Goal: Feedback & Contribution: Contribute content

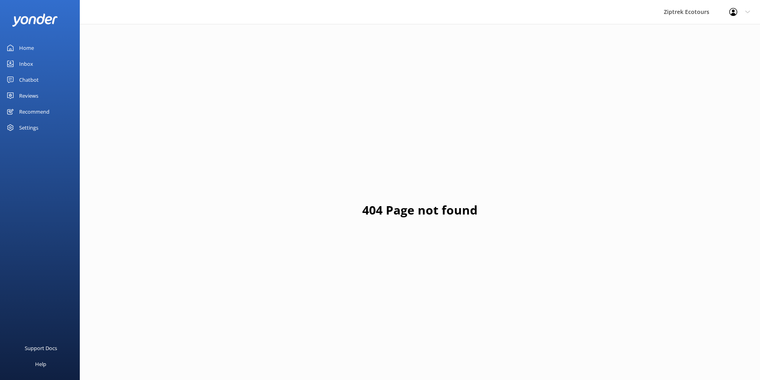
click at [46, 92] on link "Reviews" at bounding box center [40, 96] width 80 height 16
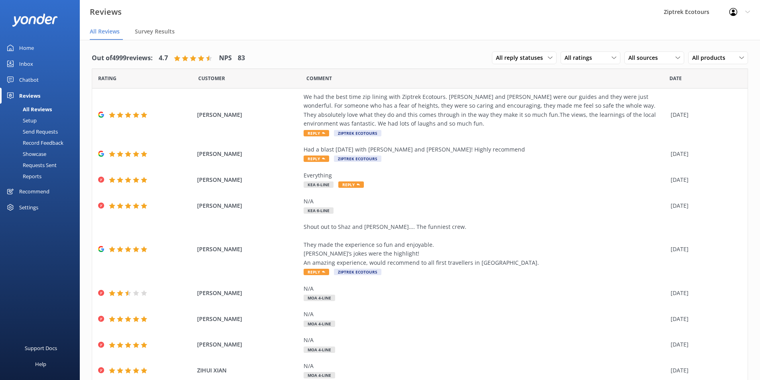
click at [43, 173] on link "Reports" at bounding box center [42, 176] width 75 height 11
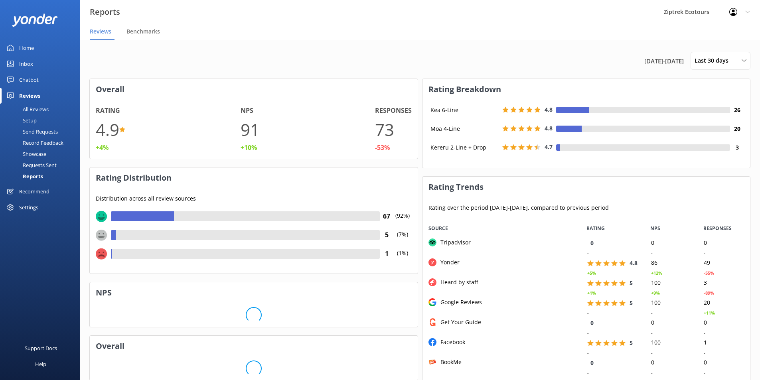
scroll to position [160, 322]
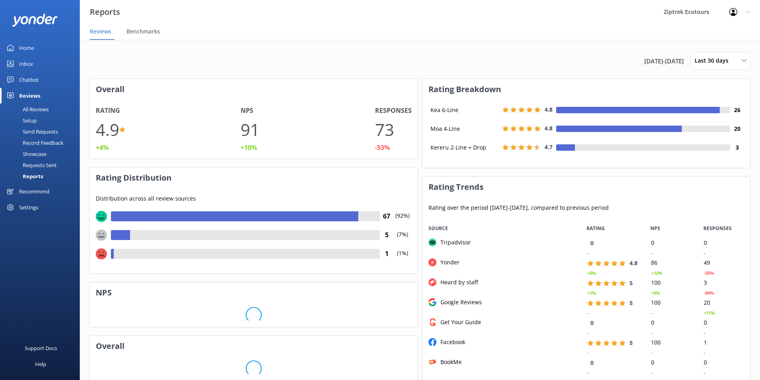
click at [57, 123] on link "Setup" at bounding box center [42, 120] width 75 height 11
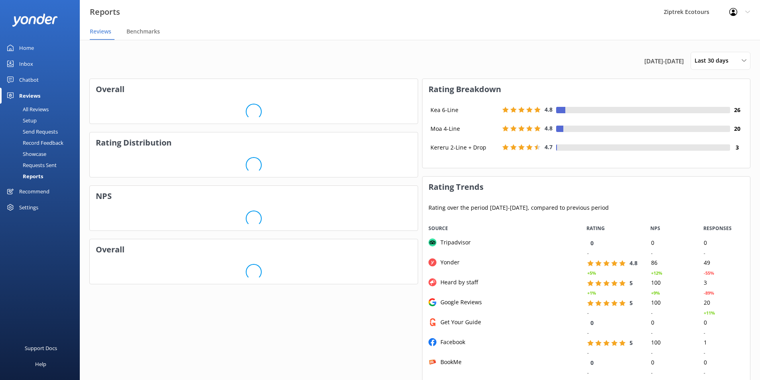
scroll to position [160, 322]
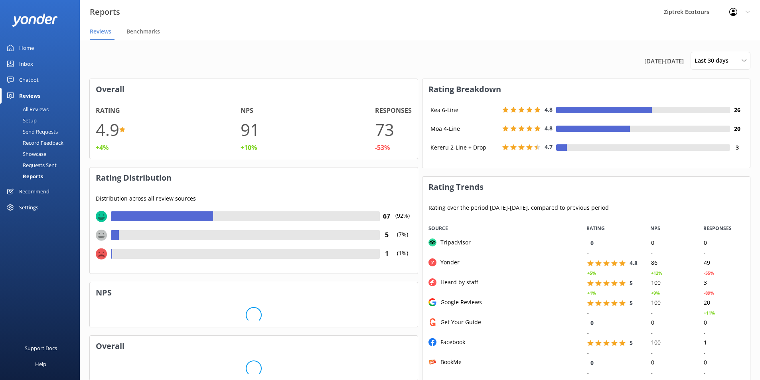
click at [48, 111] on div "All Reviews" at bounding box center [27, 109] width 44 height 11
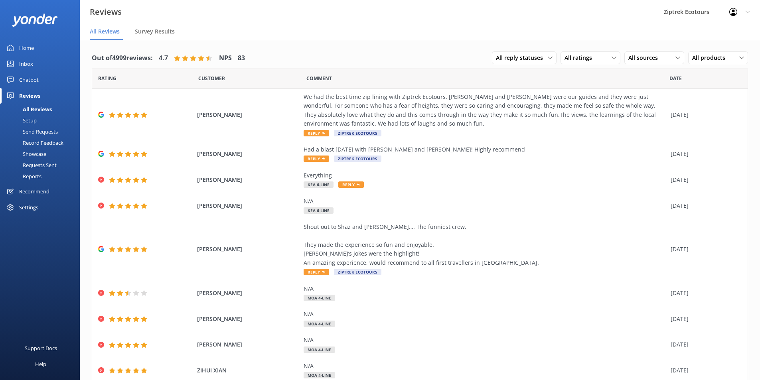
click at [46, 133] on div "Send Requests" at bounding box center [31, 131] width 53 height 11
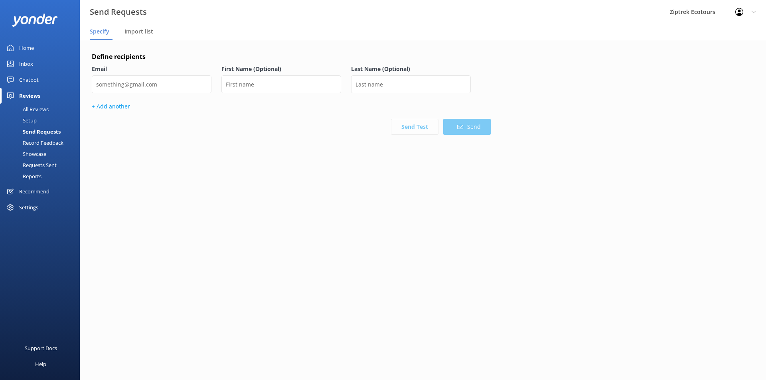
click at [45, 144] on div "Record Feedback" at bounding box center [34, 142] width 59 height 11
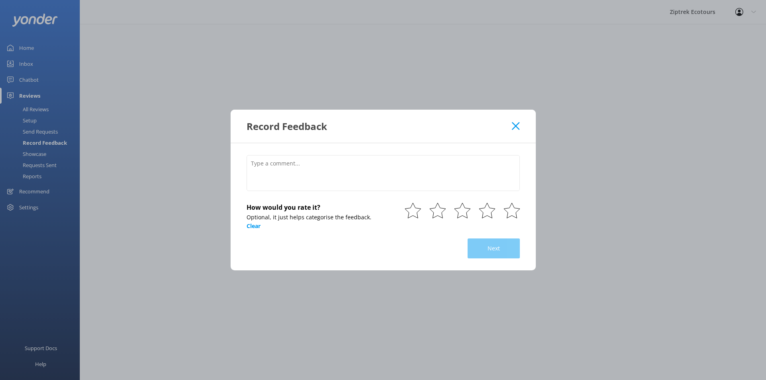
click at [518, 126] on icon at bounding box center [516, 126] width 8 height 8
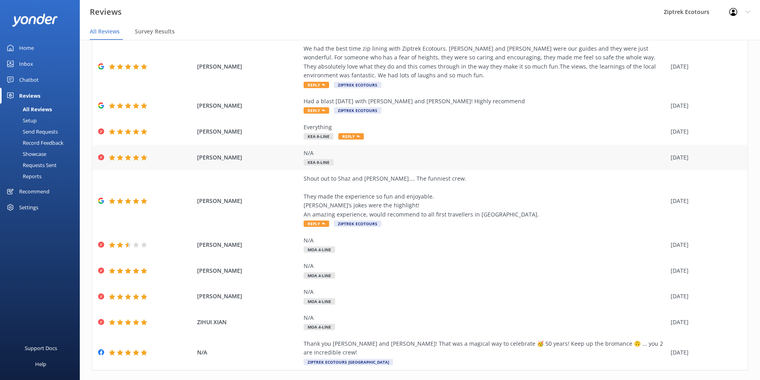
scroll to position [56, 0]
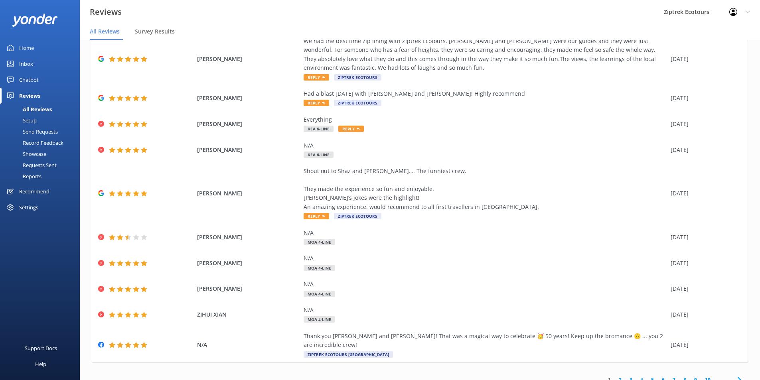
click at [616, 376] on link "2" at bounding box center [620, 380] width 11 height 8
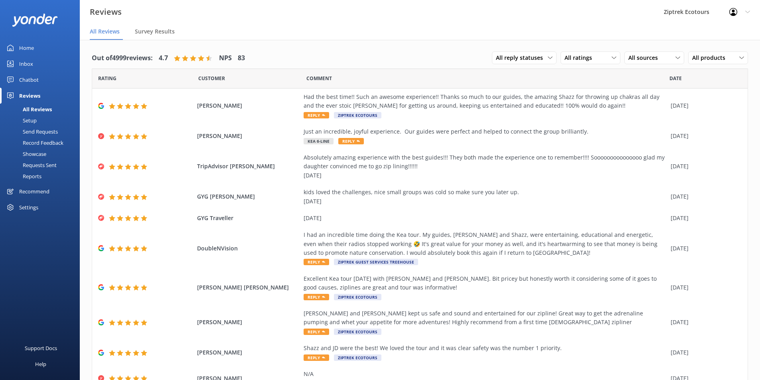
click at [32, 95] on div "Reviews" at bounding box center [29, 96] width 21 height 16
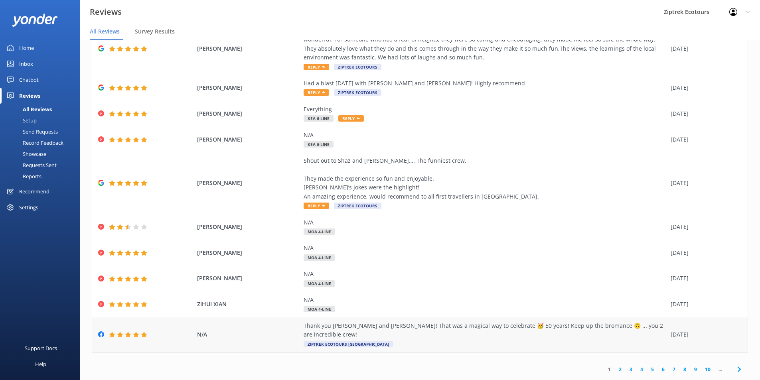
scroll to position [16, 0]
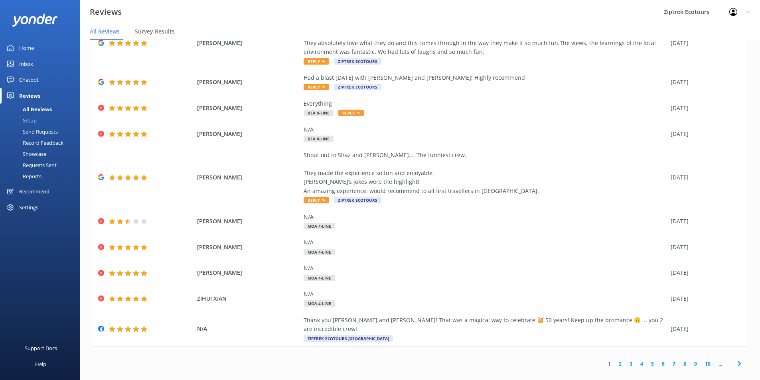
click at [615, 360] on link "2" at bounding box center [620, 364] width 11 height 8
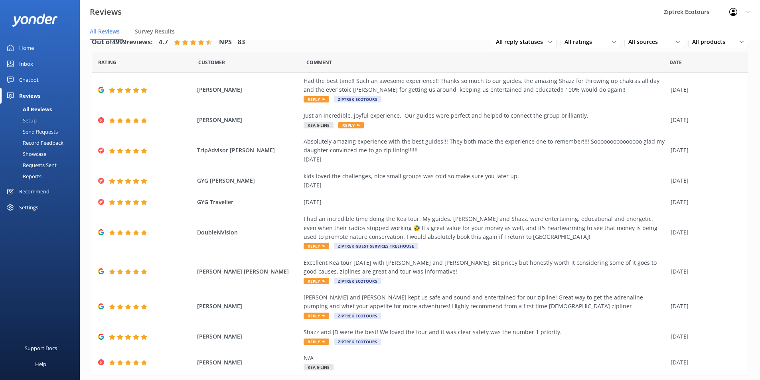
click at [45, 143] on div "Record Feedback" at bounding box center [34, 142] width 59 height 11
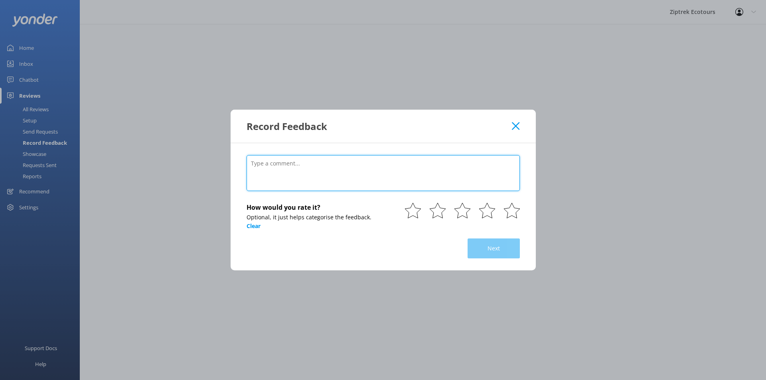
click at [308, 176] on textarea at bounding box center [383, 173] width 273 height 36
paste textarea "My fiancé and I were lucky enough to have gotten a private tour with 2 of the b…"
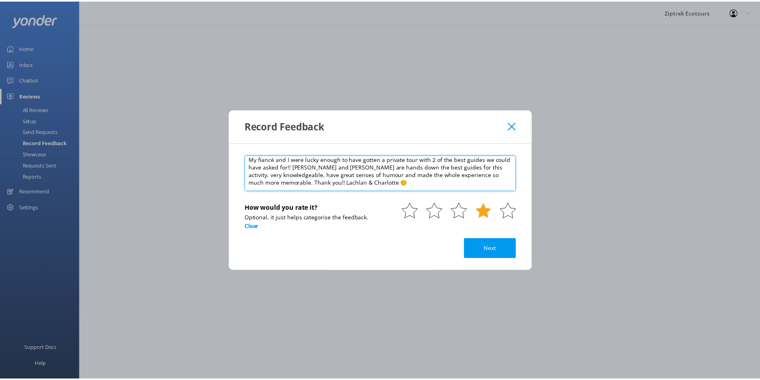
scroll to position [8, 0]
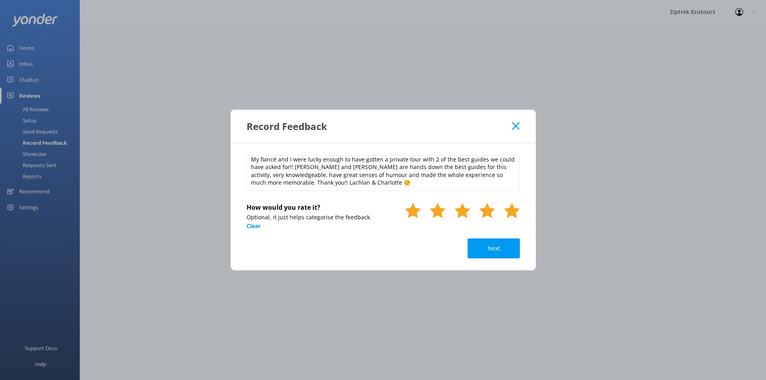
click at [514, 213] on use at bounding box center [512, 210] width 16 height 15
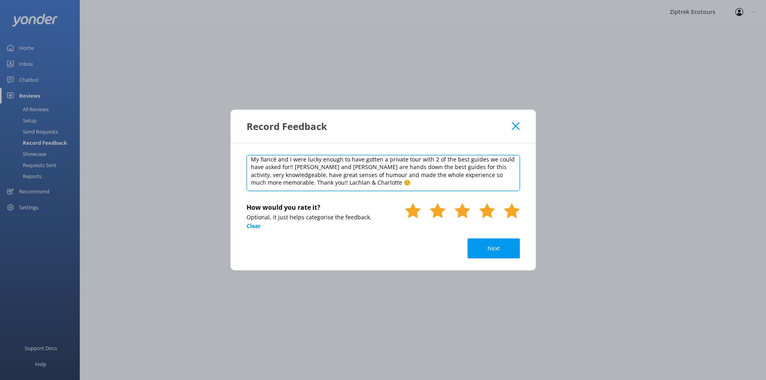
click at [411, 182] on textarea "My fiancé and I were lucky enough to have gotten a private tour with 2 of the b…" at bounding box center [383, 173] width 273 height 36
paste textarea "[DATE]"
type textarea "My fiancé and I were lucky enough to have gotten a private tour with 2 of the b…"
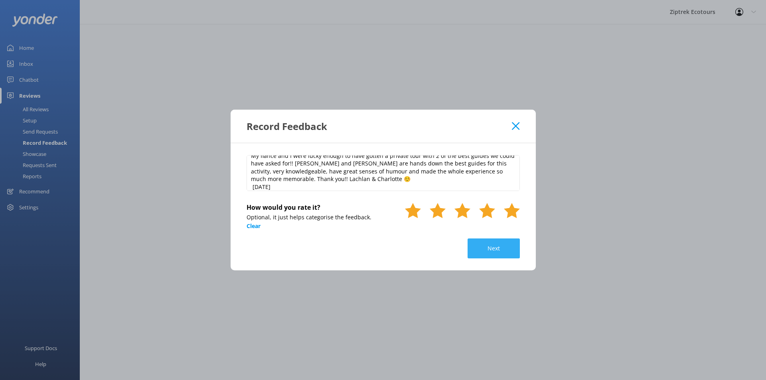
click at [501, 252] on button "Next" at bounding box center [494, 249] width 52 height 20
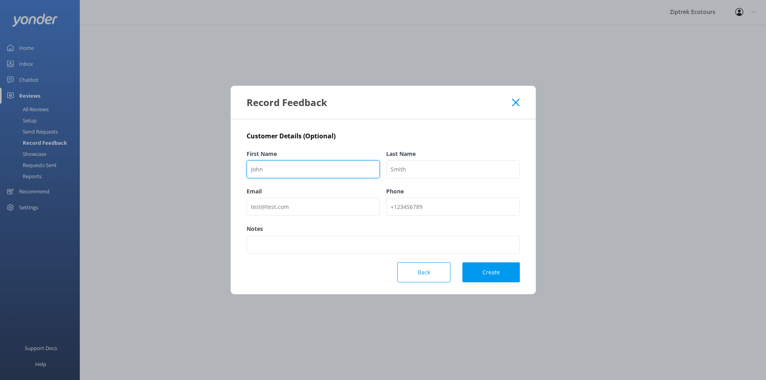
click at [324, 172] on input "First Name" at bounding box center [314, 169] width 134 height 18
paste input "[PERSON_NAME]"
type input "[PERSON_NAME]"
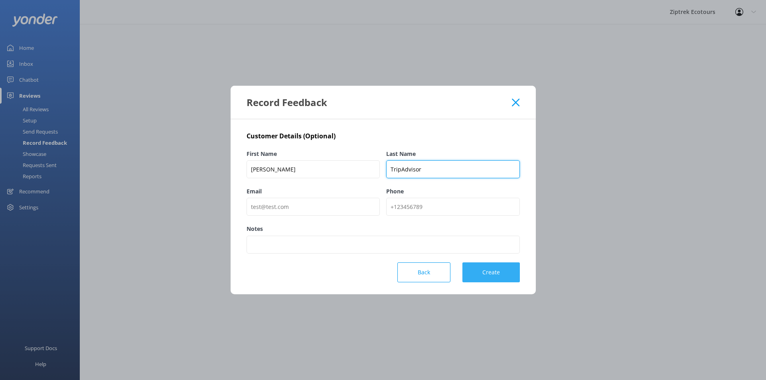
type input "TripAdvisor"
click at [512, 279] on button "Create" at bounding box center [491, 273] width 57 height 20
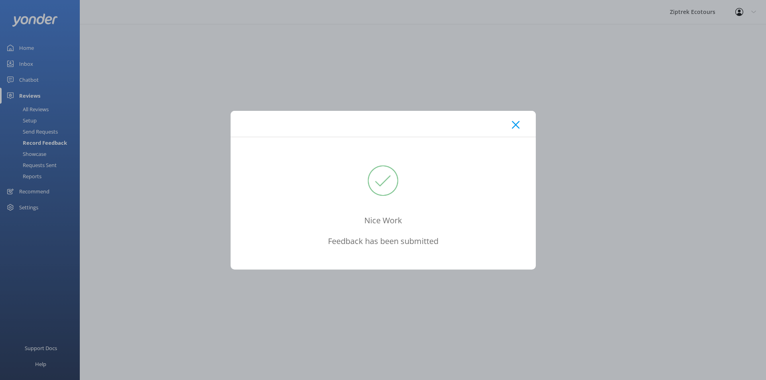
click at [519, 129] on icon at bounding box center [516, 125] width 8 height 8
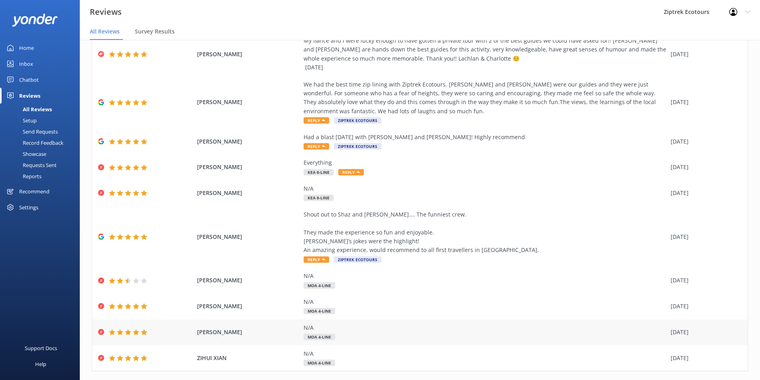
scroll to position [73, 0]
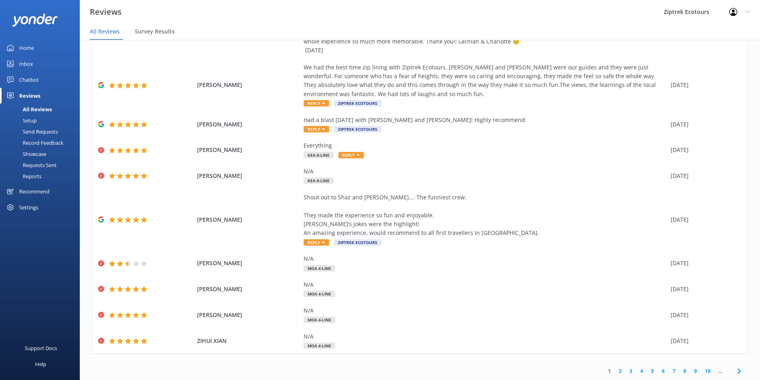
click at [616, 371] on link "2" at bounding box center [620, 372] width 11 height 8
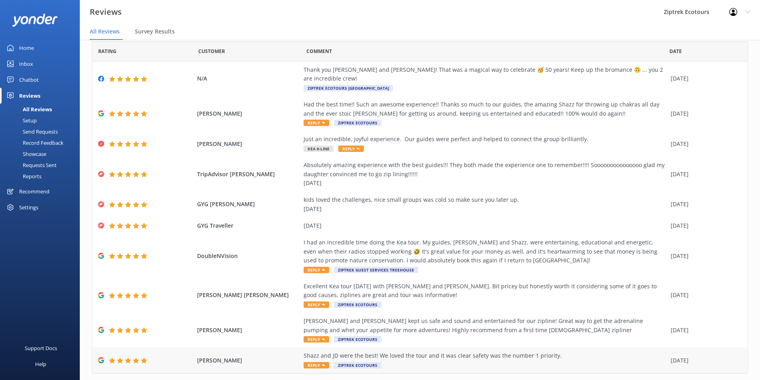
scroll to position [38, 0]
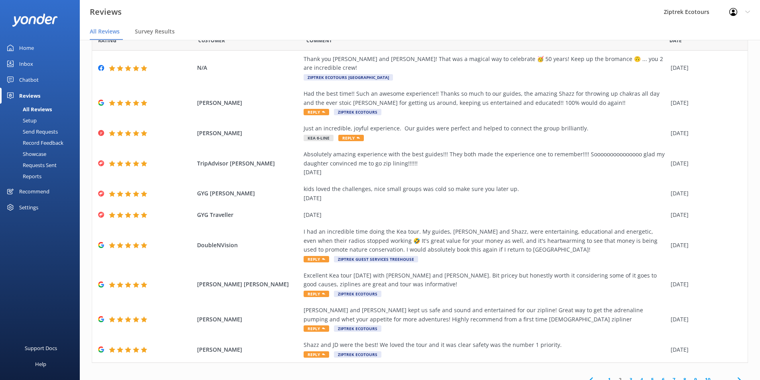
click at [604, 376] on link "1" at bounding box center [609, 380] width 11 height 8
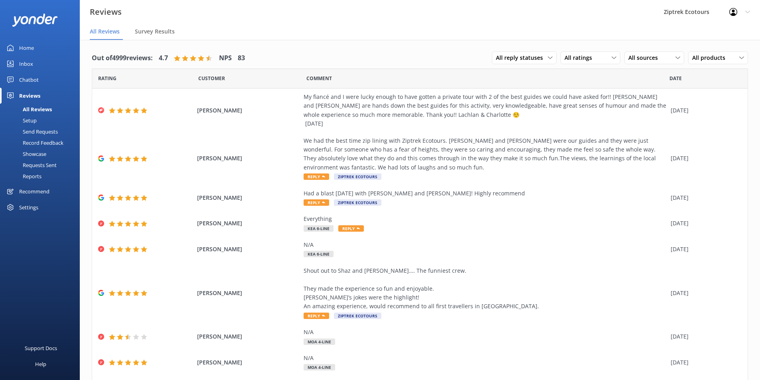
click at [59, 140] on div "Record Feedback" at bounding box center [34, 142] width 59 height 11
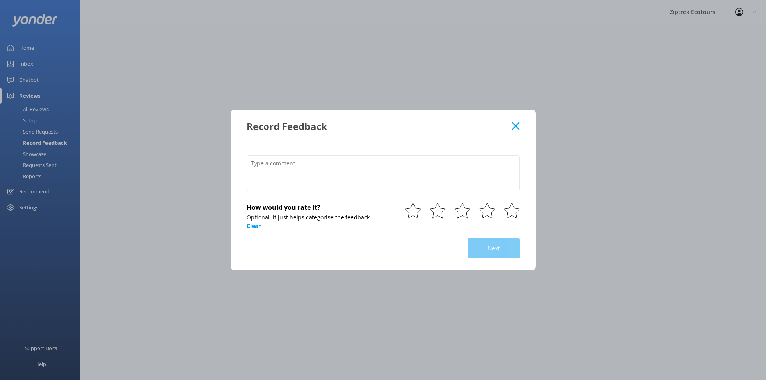
drag, startPoint x: 366, startPoint y: 194, endPoint x: 365, endPoint y: 184, distance: 9.3
click at [366, 192] on div at bounding box center [383, 174] width 273 height 39
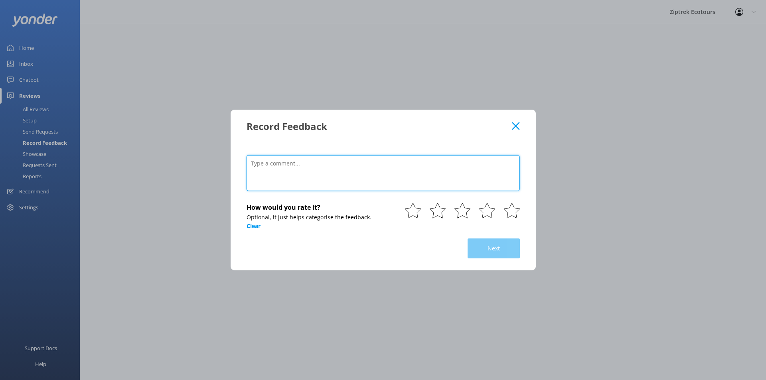
click at [363, 177] on textarea at bounding box center [383, 173] width 273 height 36
paste textarea "The zip lines were fun but it’s a lot of standing around and maybe 5 minutes to…"
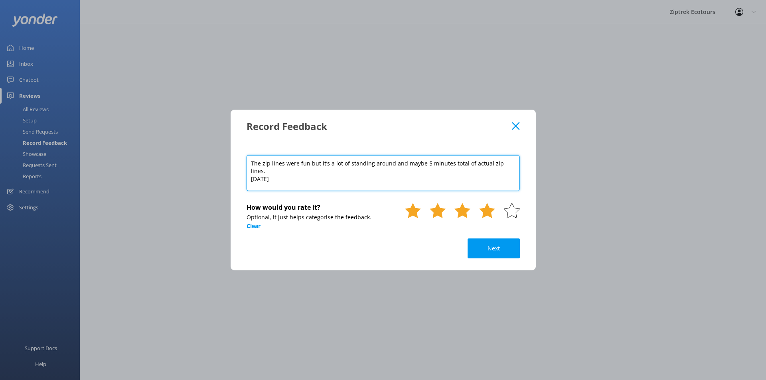
type textarea "The zip lines were fun but it’s a lot of standing around and maybe 5 minutes to…"
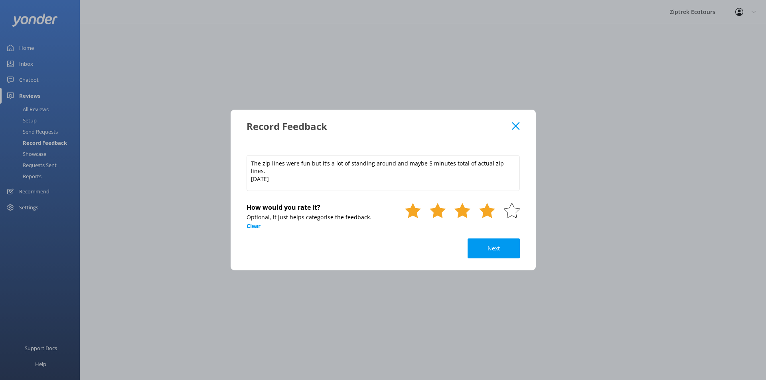
click at [489, 211] on use at bounding box center [487, 210] width 16 height 15
click at [490, 239] on button "Next" at bounding box center [494, 249] width 52 height 20
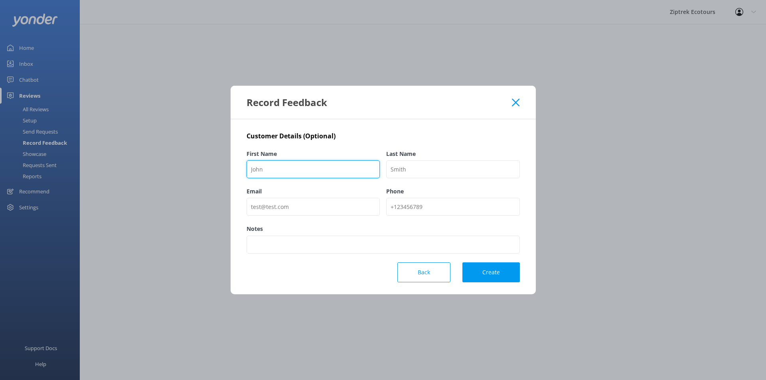
click at [272, 174] on input "First Name" at bounding box center [314, 169] width 134 height 18
type input "GetYourGuide"
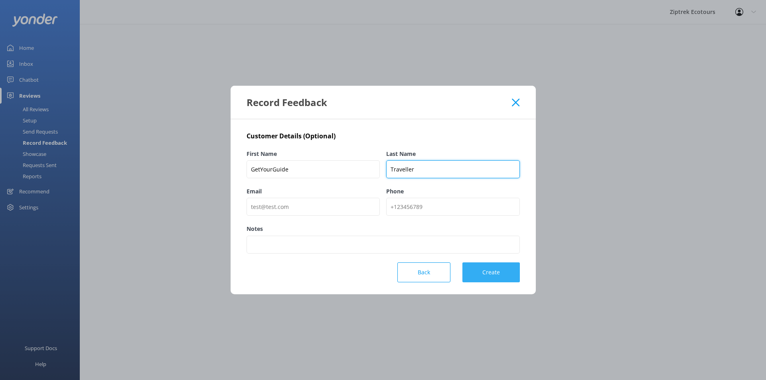
type input "Traveller"
click at [494, 272] on button "Create" at bounding box center [491, 273] width 57 height 20
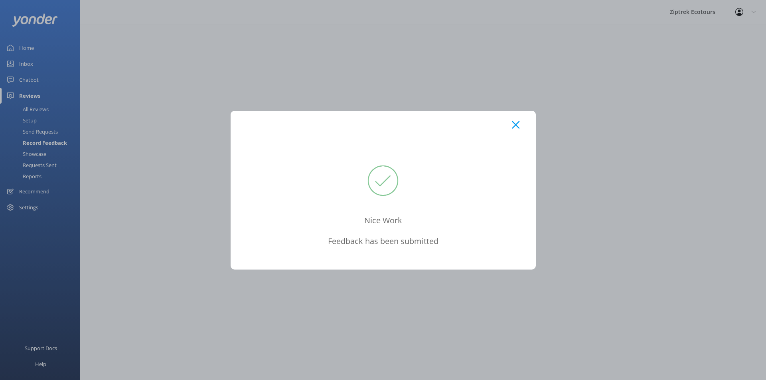
click at [520, 124] on div at bounding box center [383, 124] width 305 height 26
click at [518, 125] on icon at bounding box center [516, 125] width 8 height 8
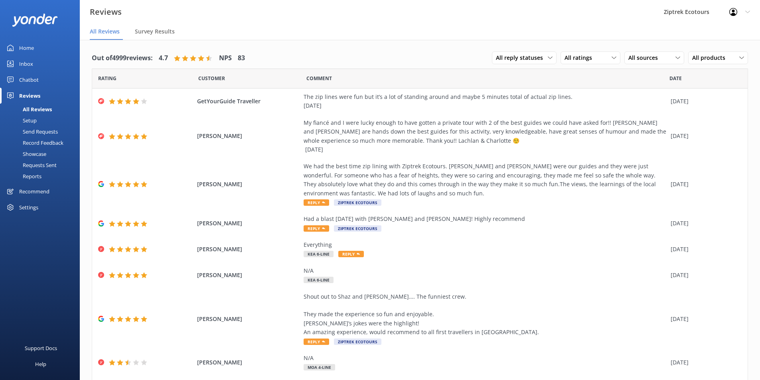
click at [51, 142] on div "Record Feedback" at bounding box center [34, 142] width 59 height 11
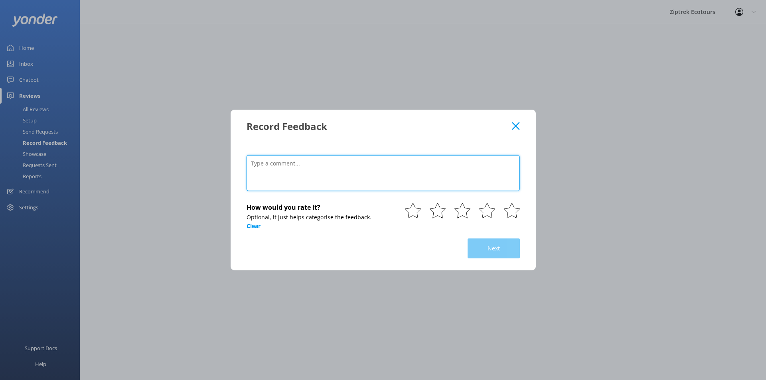
click at [355, 172] on textarea at bounding box center [383, 173] width 273 height 36
paste textarea "Absolutely brilliant fun speeding through the trees! Would thoroughly recommend…"
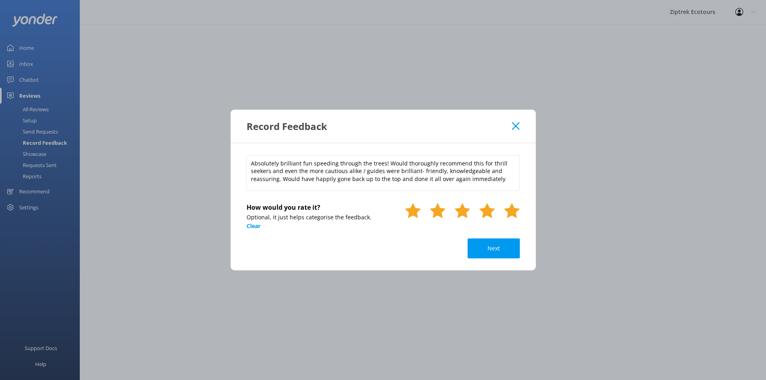
click at [512, 213] on use at bounding box center [512, 210] width 16 height 15
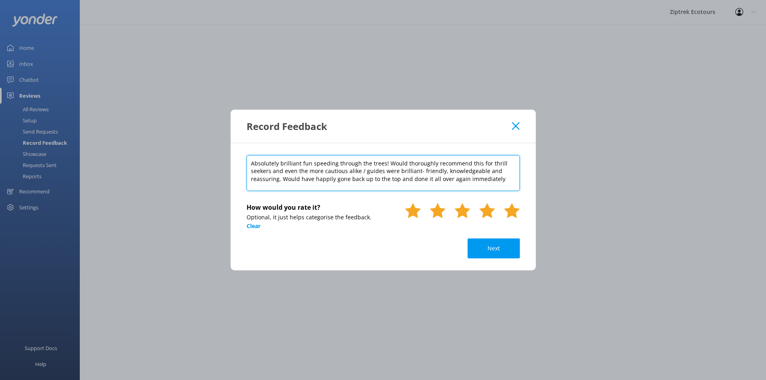
click at [321, 191] on textarea "Absolutely brilliant fun speeding through the trees! Would thoroughly recommend…" at bounding box center [383, 173] width 273 height 36
type textarea "Absolutely brilliant fun speeding through the trees! Would thoroughly recommend…"
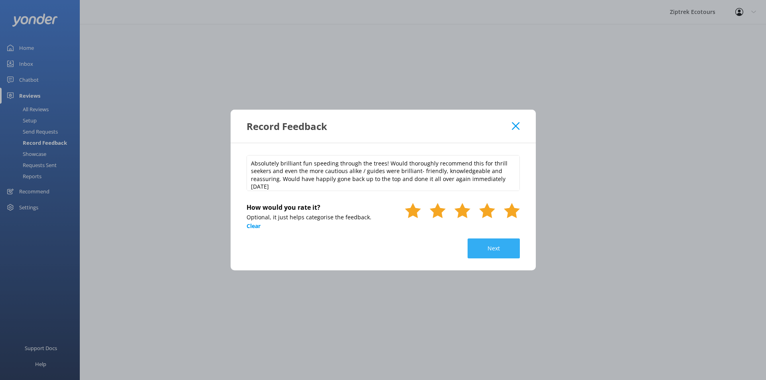
click at [478, 249] on button "Next" at bounding box center [494, 249] width 52 height 20
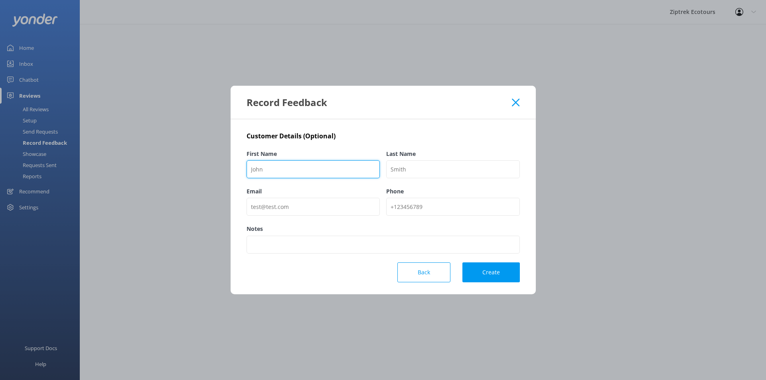
click at [294, 172] on input "First Name" at bounding box center [314, 169] width 134 height 18
paste input "[PERSON_NAME]"
type input "[PERSON_NAME]"
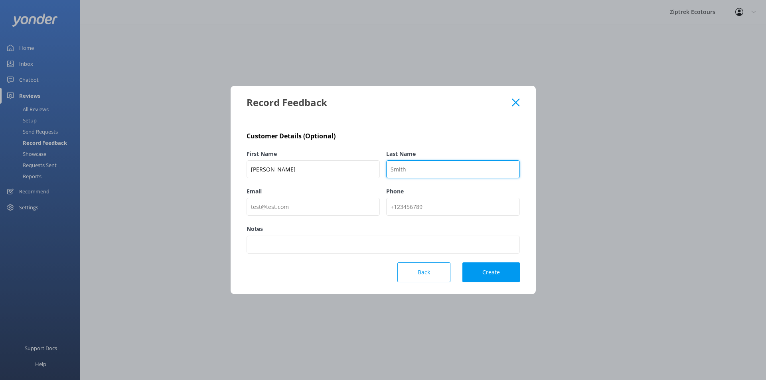
click at [437, 161] on input "Last Name" at bounding box center [453, 169] width 134 height 18
type input "GetYourGuide"
click at [507, 276] on button "Create" at bounding box center [491, 273] width 57 height 20
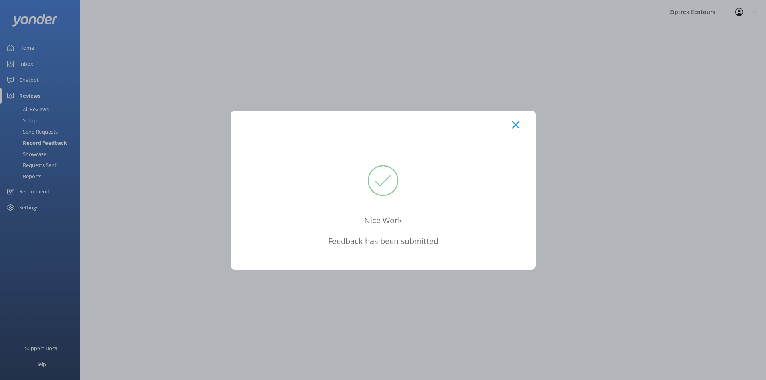
click at [528, 125] on div at bounding box center [383, 124] width 305 height 26
click at [520, 127] on div at bounding box center [383, 124] width 305 height 26
click at [516, 128] on icon at bounding box center [516, 125] width 8 height 8
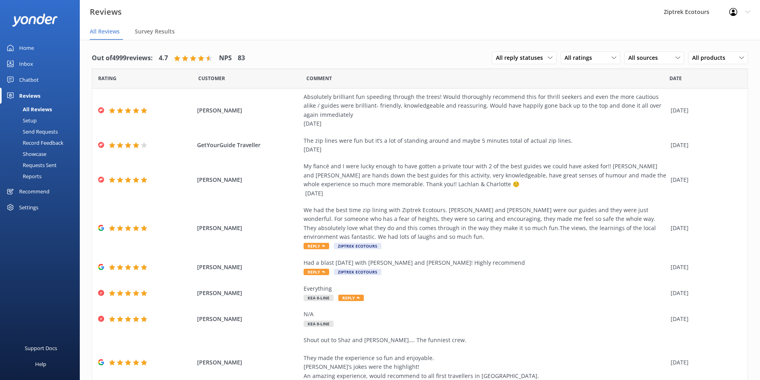
click at [96, 10] on h3 "Reviews" at bounding box center [106, 12] width 32 height 13
